Goal: Information Seeking & Learning: Find specific fact

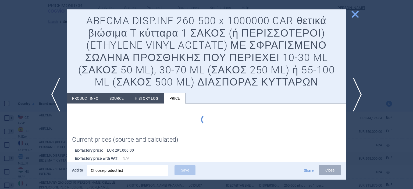
scroll to position [57, 0]
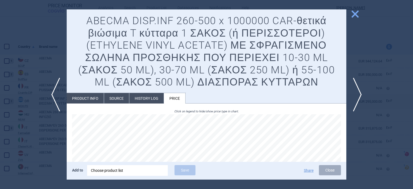
click at [358, 16] on span "close" at bounding box center [354, 13] width 9 height 9
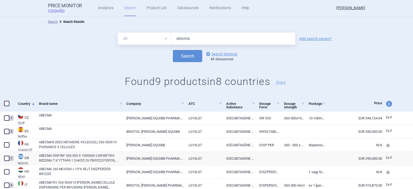
click at [211, 38] on input "abecma" at bounding box center [233, 39] width 124 height 12
type input "a"
type input "carvykti"
click at [189, 63] on div "All Brand Name ATC Company Active Substance Country Newer than carvykti Add sea…" at bounding box center [206, 61] width 413 height 69
click at [187, 58] on button "Search" at bounding box center [187, 56] width 29 height 12
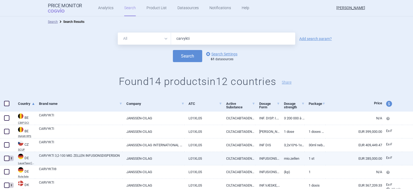
click at [26, 163] on abbr "LauerTaxe CGM" at bounding box center [26, 163] width 17 height 3
select select "EUR"
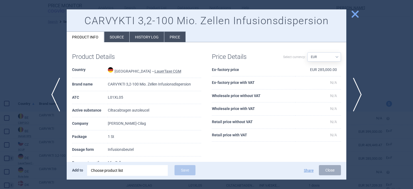
click at [172, 40] on li "Price" at bounding box center [174, 37] width 21 height 10
